Goal: Task Accomplishment & Management: Manage account settings

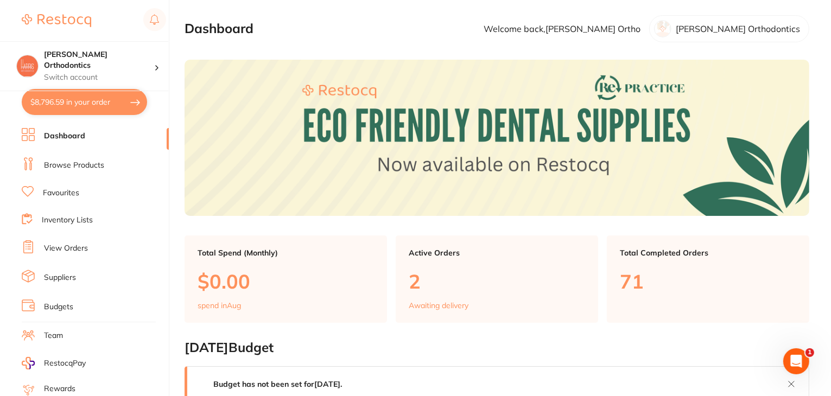
click at [67, 110] on button "$8,796.59 in your order" at bounding box center [84, 102] width 125 height 26
checkbox input "true"
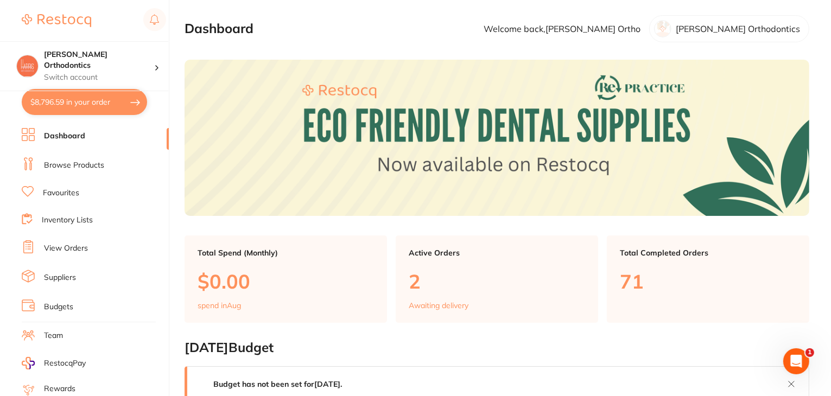
checkbox input "true"
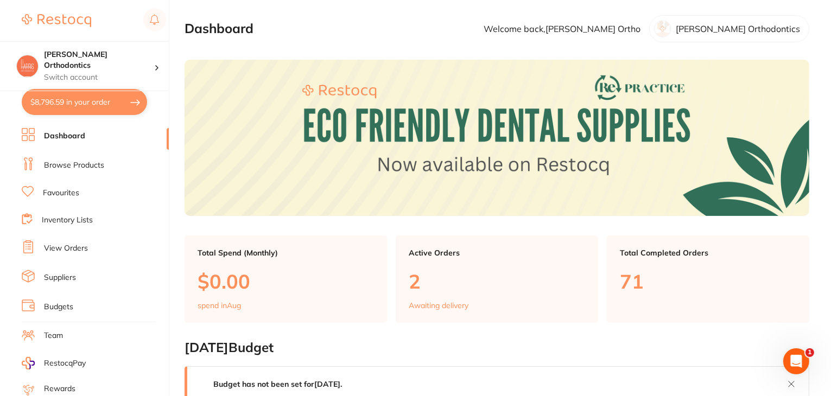
checkbox input "true"
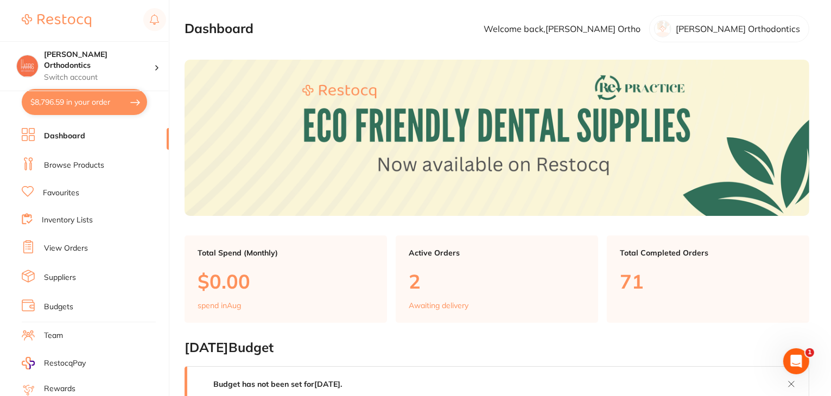
checkbox input "true"
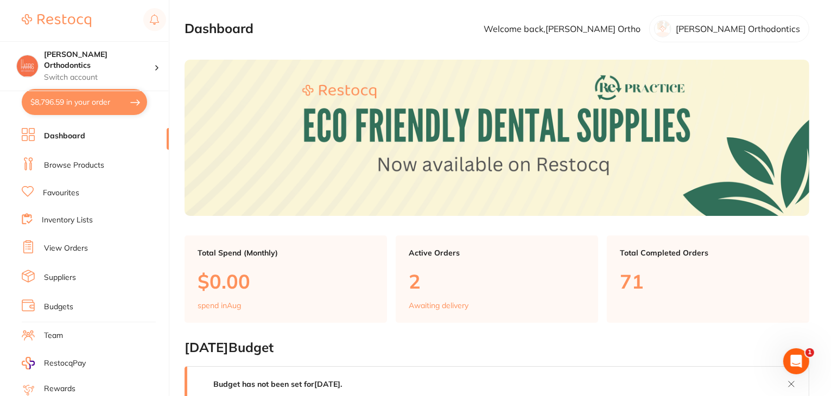
checkbox input "true"
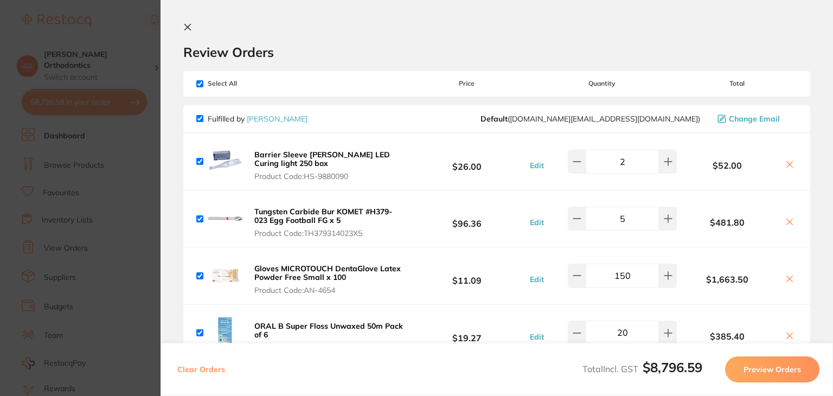
click at [190, 25] on icon at bounding box center [187, 27] width 9 height 9
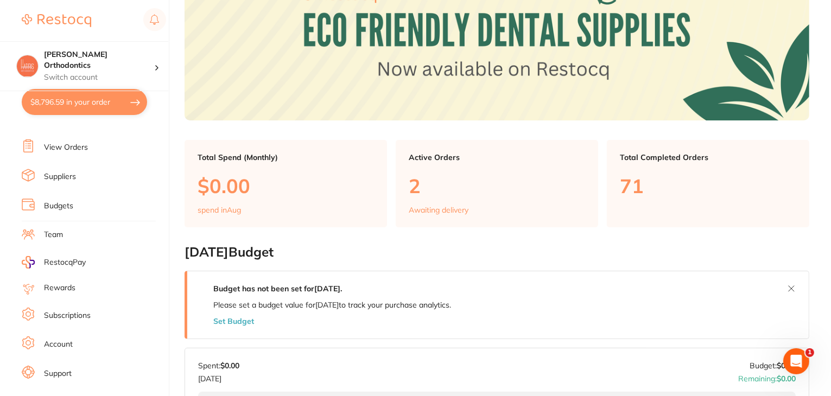
scroll to position [109, 0]
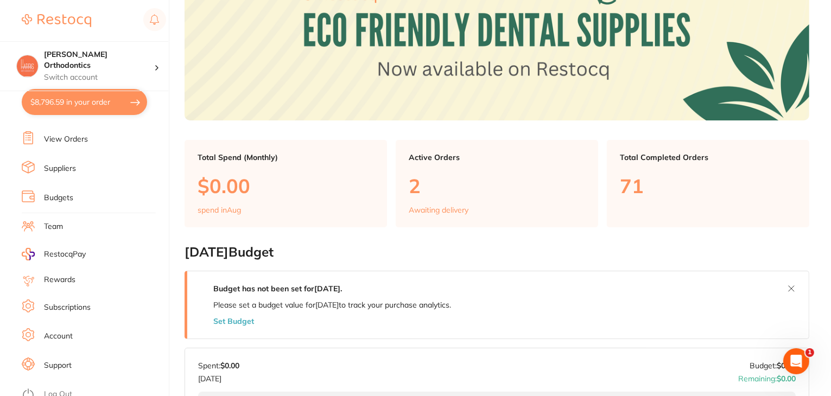
click at [56, 137] on link "View Orders" at bounding box center [66, 139] width 44 height 11
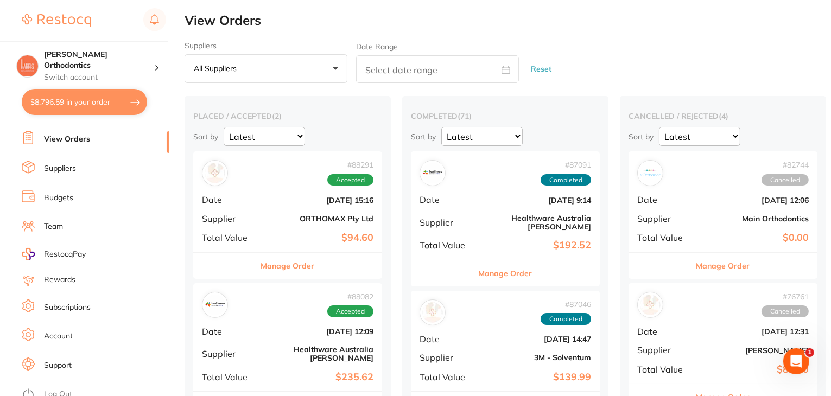
click at [62, 163] on link "Suppliers" at bounding box center [60, 168] width 32 height 11
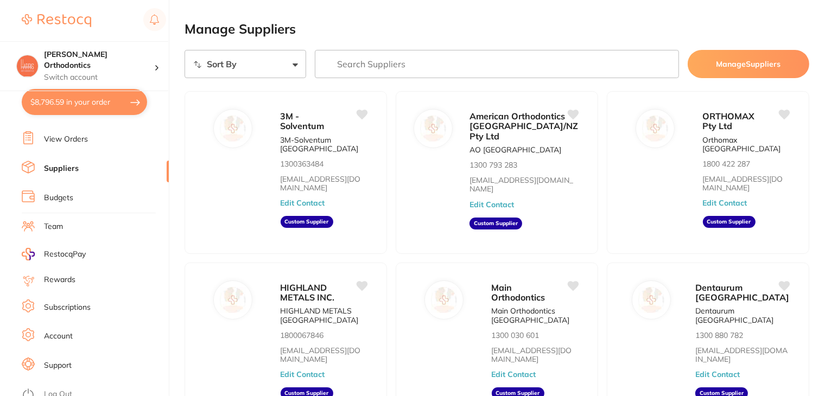
click at [63, 135] on link "View Orders" at bounding box center [66, 139] width 44 height 11
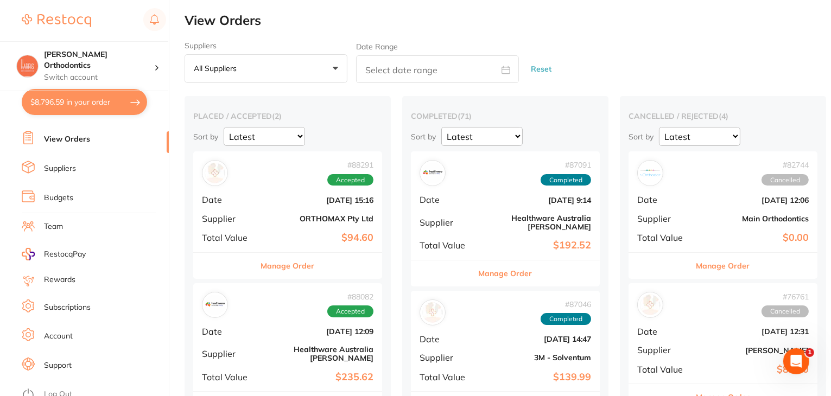
click at [101, 107] on button "$8,796.59 in your order" at bounding box center [84, 102] width 125 height 26
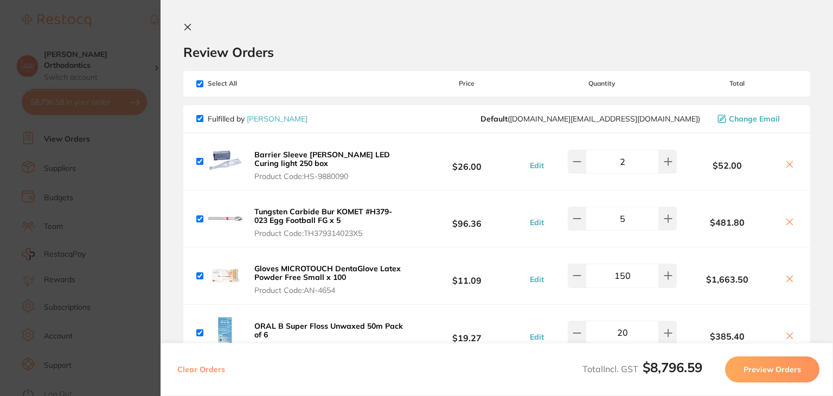
drag, startPoint x: 189, startPoint y: 27, endPoint x: 119, endPoint y: 58, distance: 76.5
click at [188, 27] on icon at bounding box center [188, 27] width 6 height 6
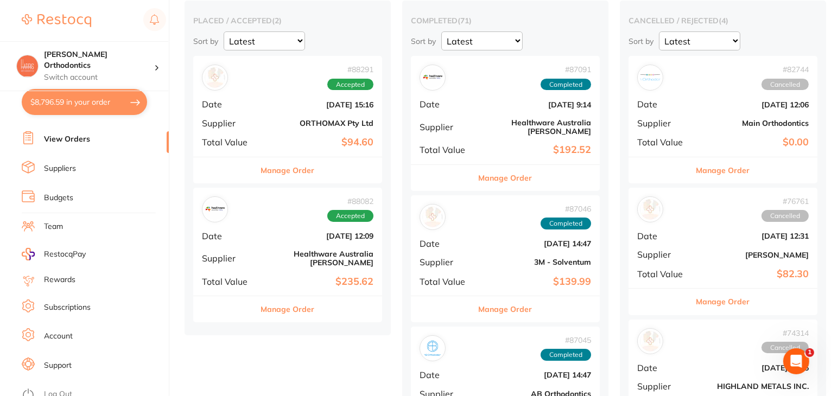
click at [67, 251] on span "RestocqPay" at bounding box center [65, 254] width 42 height 11
click at [63, 168] on link "Suppliers" at bounding box center [60, 168] width 32 height 11
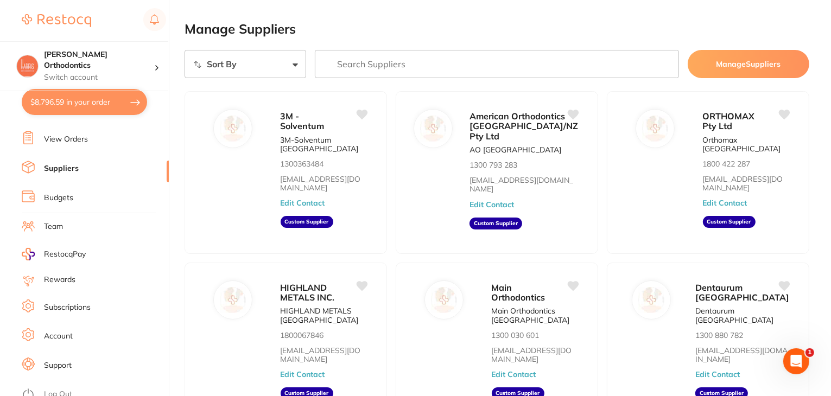
click at [67, 136] on link "View Orders" at bounding box center [66, 139] width 44 height 11
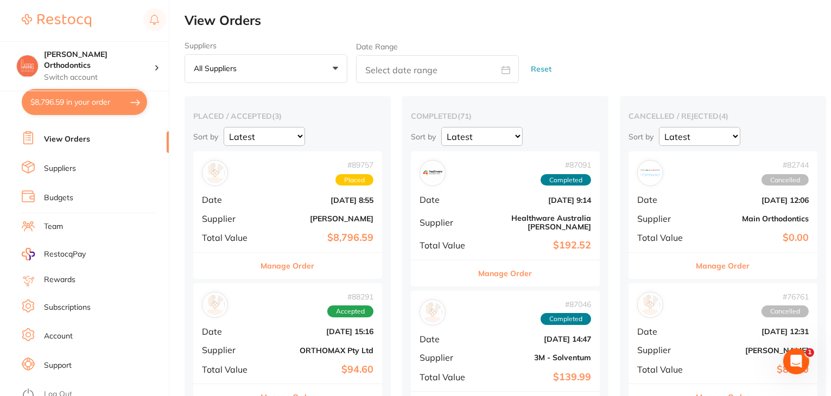
click at [59, 195] on link "Budgets" at bounding box center [58, 198] width 29 height 11
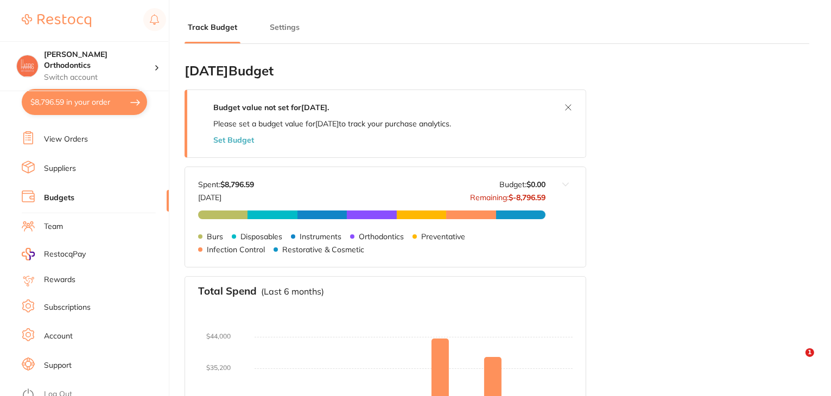
click at [58, 138] on link "View Orders" at bounding box center [66, 139] width 44 height 11
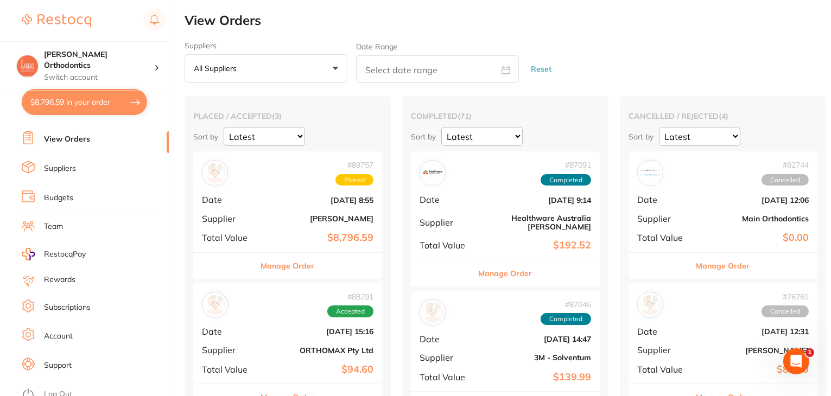
click at [286, 265] on button "Manage Order" at bounding box center [288, 266] width 54 height 26
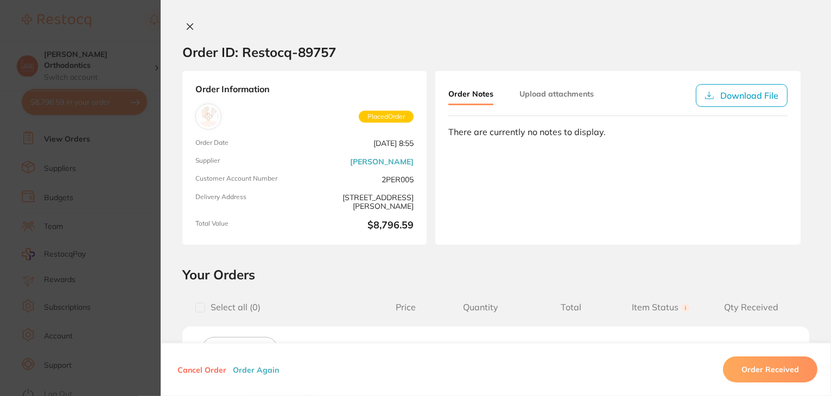
click at [192, 29] on button at bounding box center [189, 27] width 15 height 11
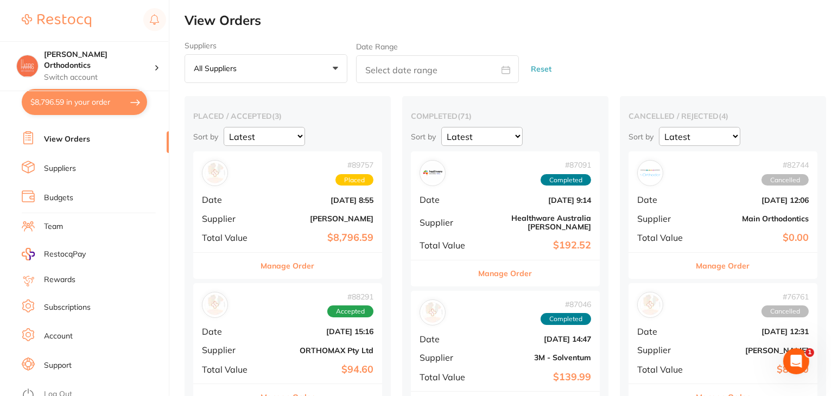
click at [65, 249] on span "RestocqPay" at bounding box center [65, 254] width 42 height 11
click at [66, 165] on link "Suppliers" at bounding box center [60, 168] width 32 height 11
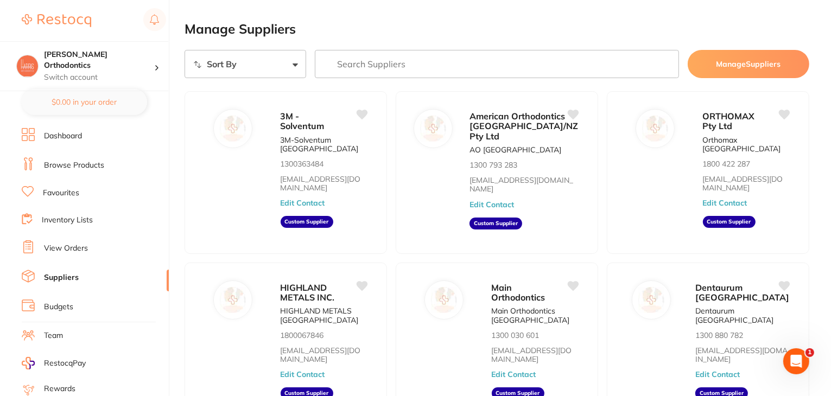
click at [64, 243] on link "View Orders" at bounding box center [66, 248] width 44 height 11
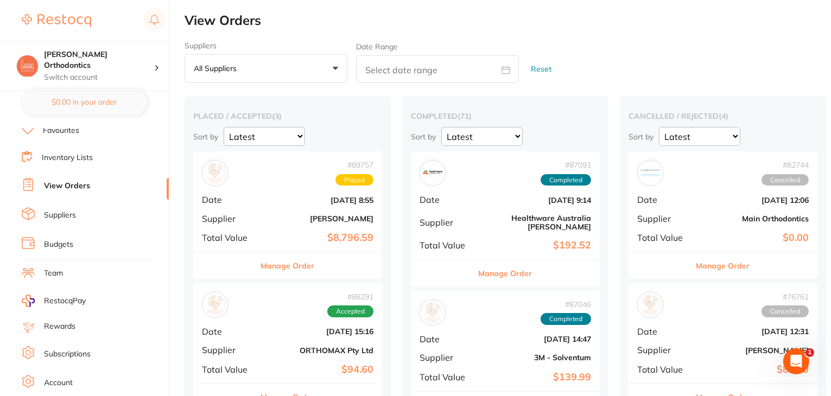
scroll to position [109, 0]
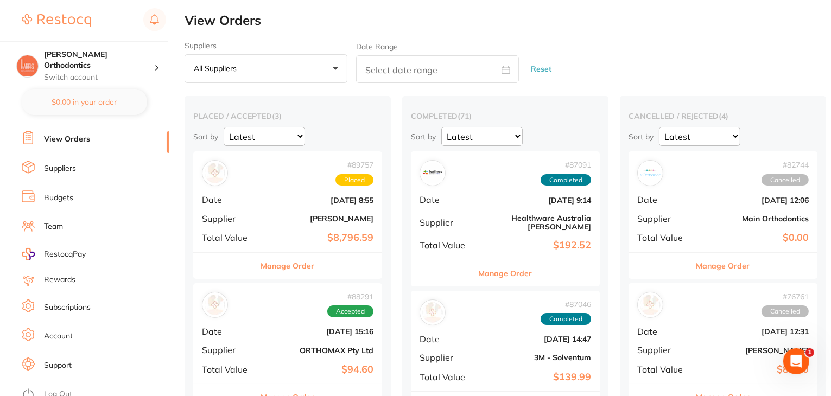
click at [62, 389] on link "Log Out" at bounding box center [58, 394] width 28 height 11
